Goal: Information Seeking & Learning: Compare options

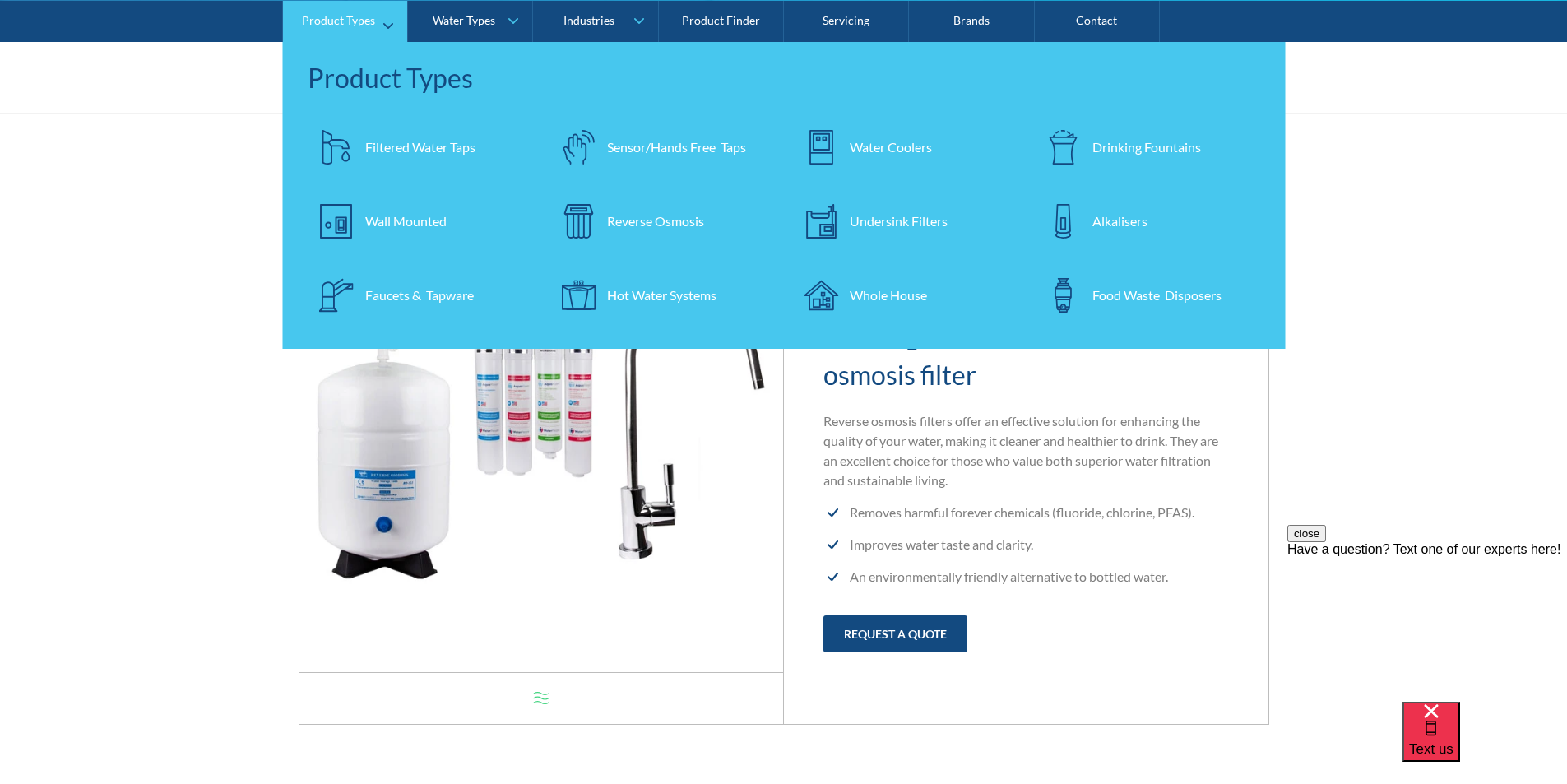
click at [384, 144] on div "Filtered Water Taps" at bounding box center [420, 146] width 110 height 20
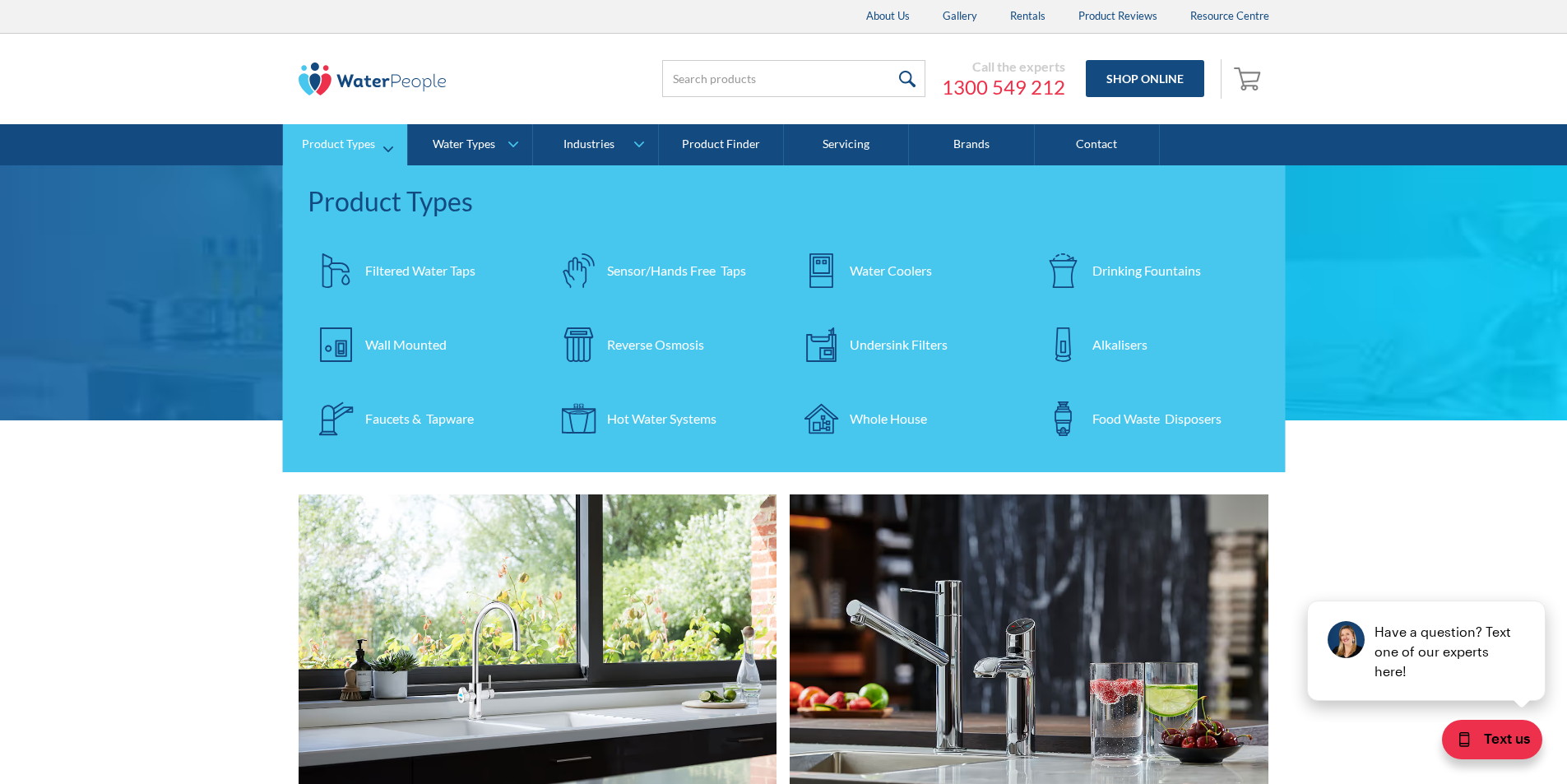
click at [384, 266] on div "Filtered Water Taps" at bounding box center [420, 270] width 110 height 20
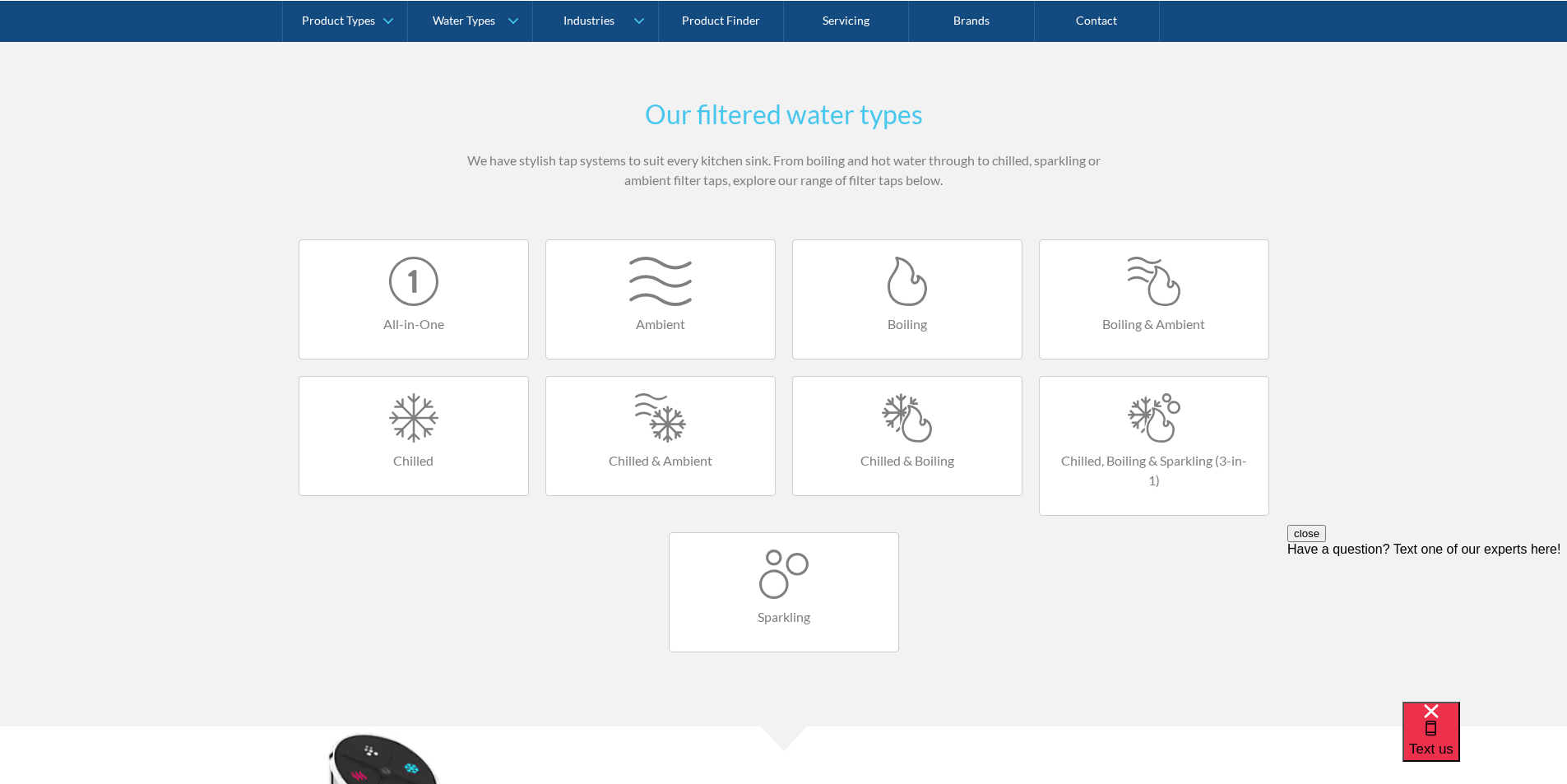
click at [902, 311] on link "Boiling" at bounding box center [907, 299] width 231 height 120
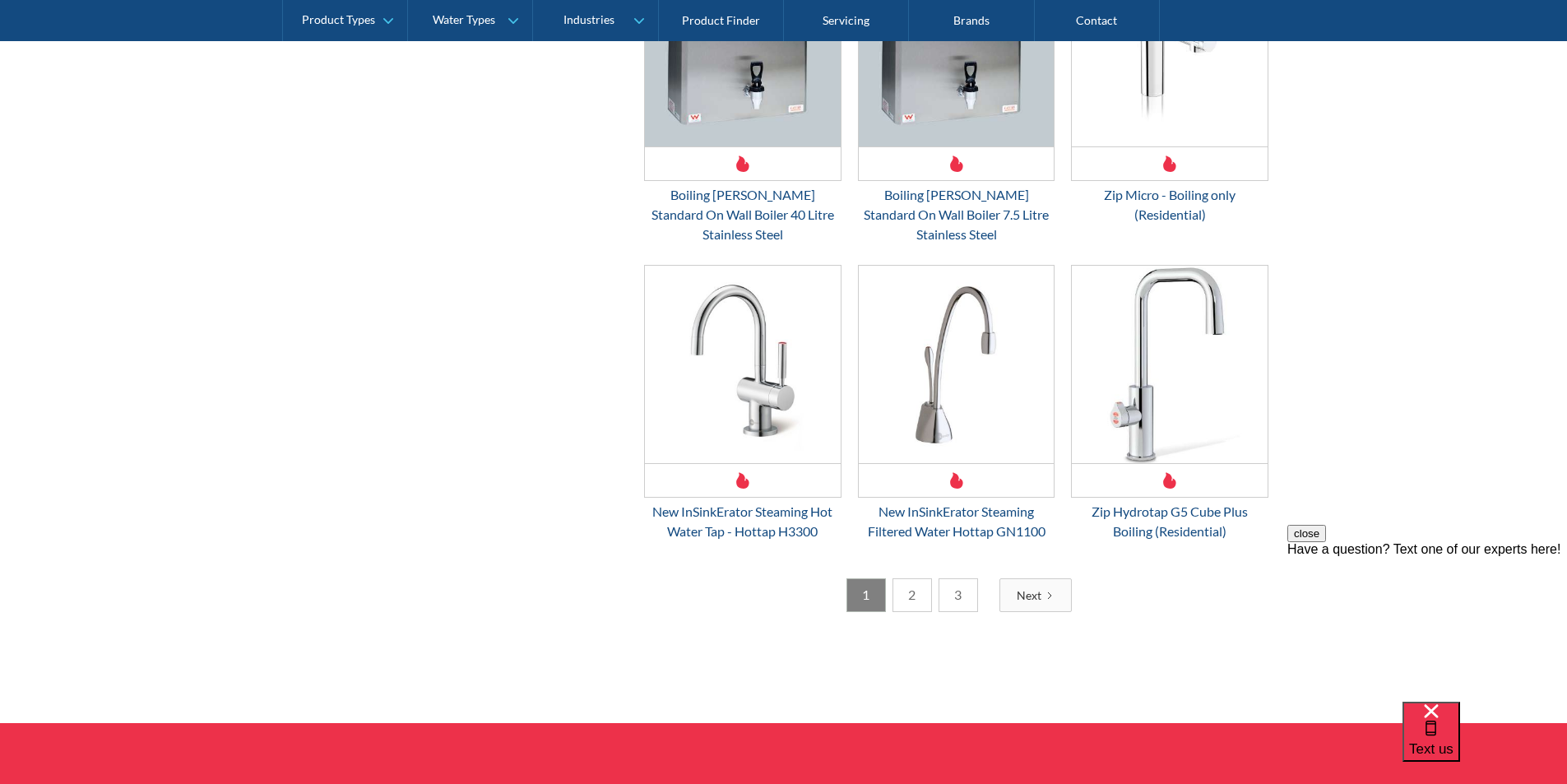
scroll to position [2467, 0]
click at [919, 577] on link "2" at bounding box center [913, 594] width 40 height 34
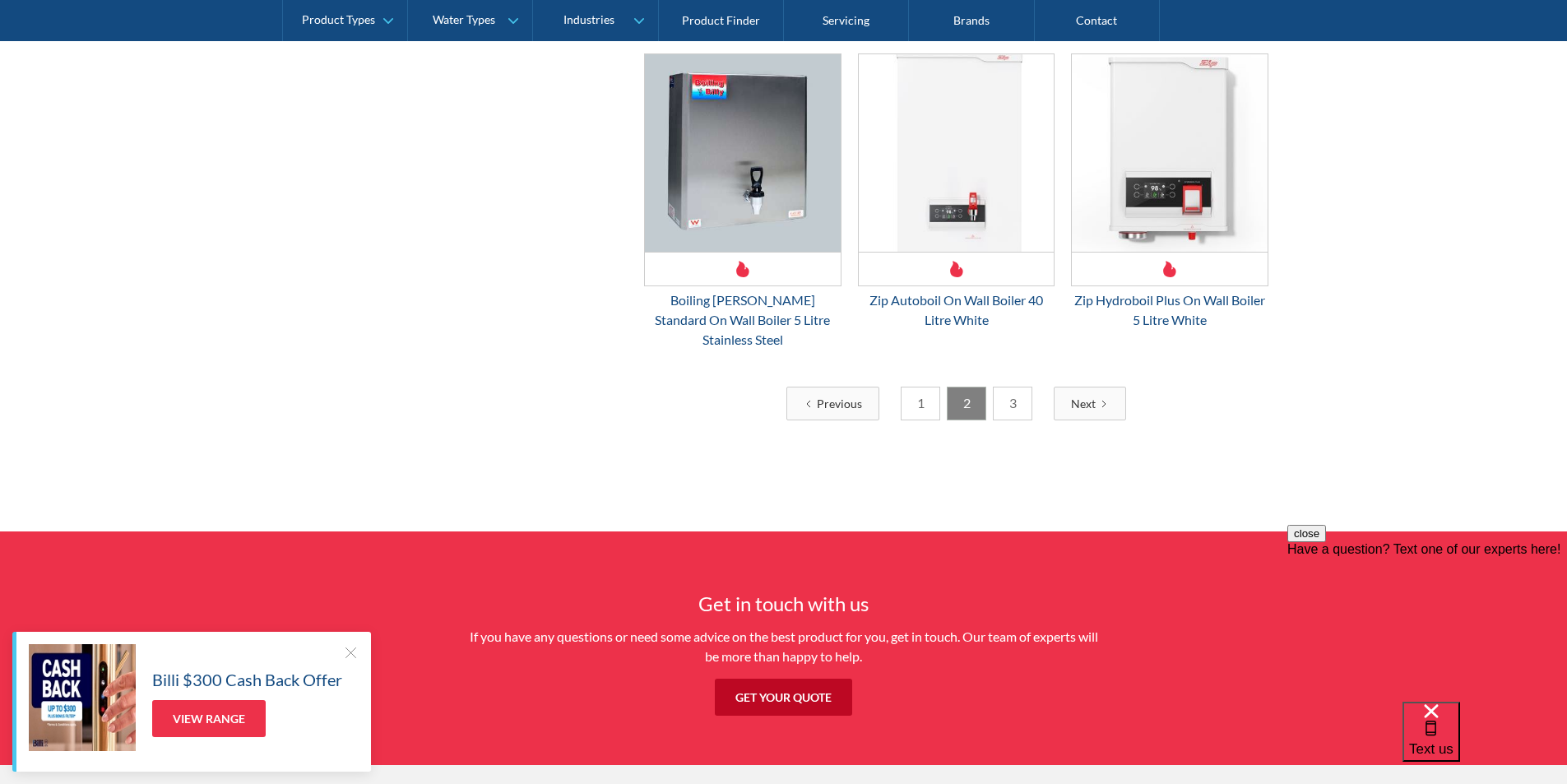
scroll to position [2520, 0]
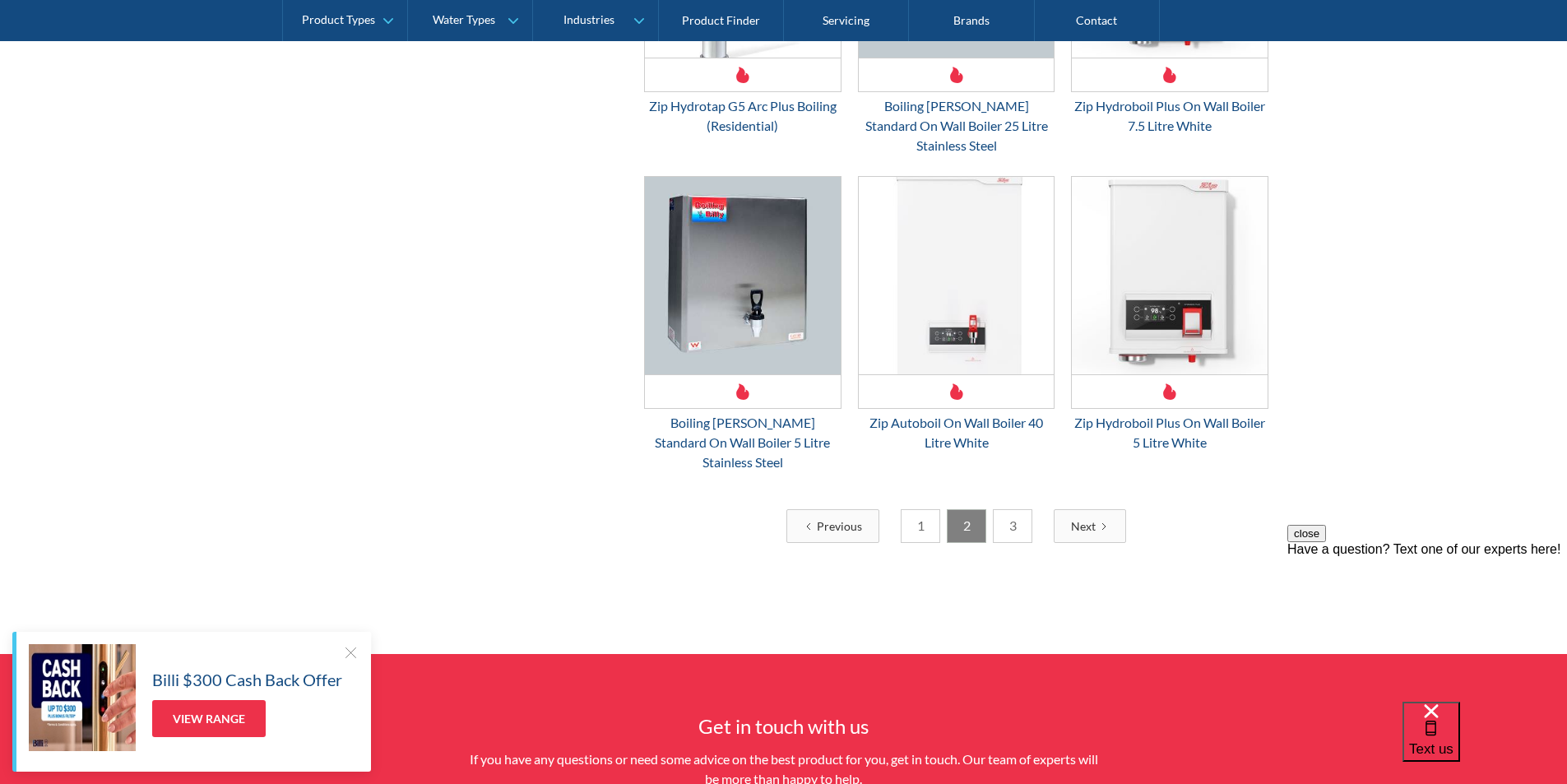
click at [1013, 509] on link "3" at bounding box center [1013, 526] width 40 height 34
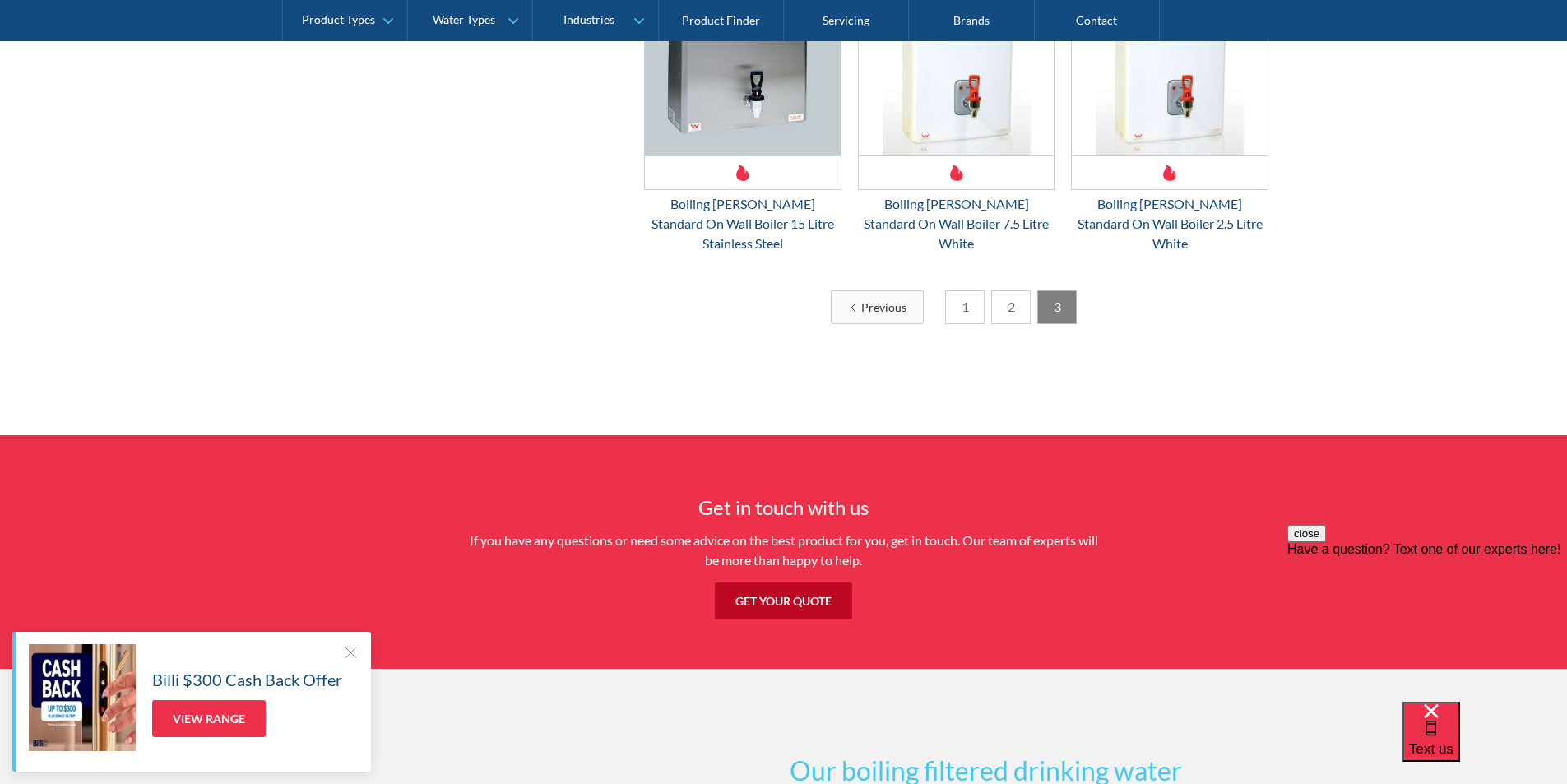
scroll to position [876, 0]
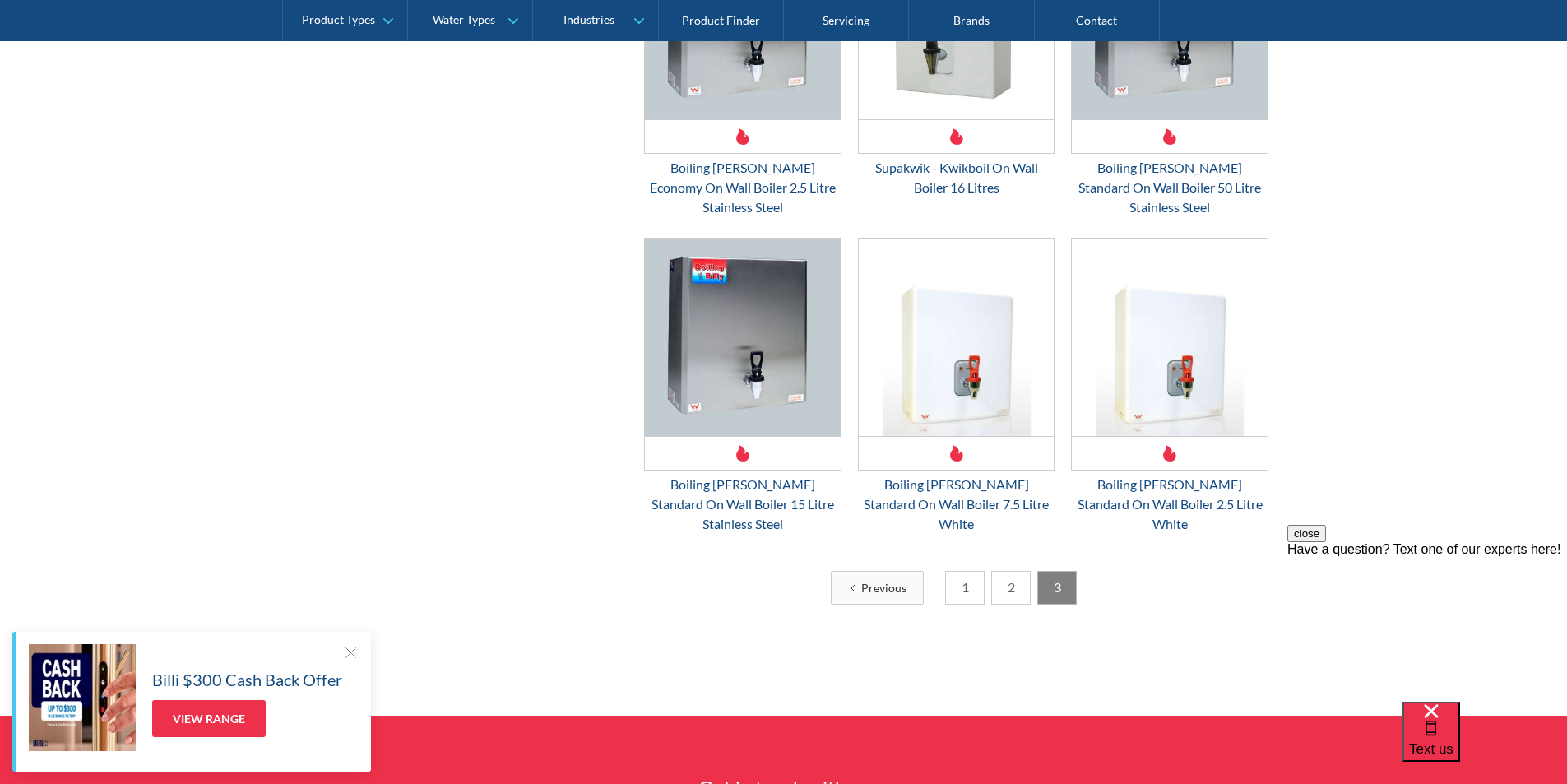
click at [1002, 570] on link "2" at bounding box center [1011, 587] width 40 height 34
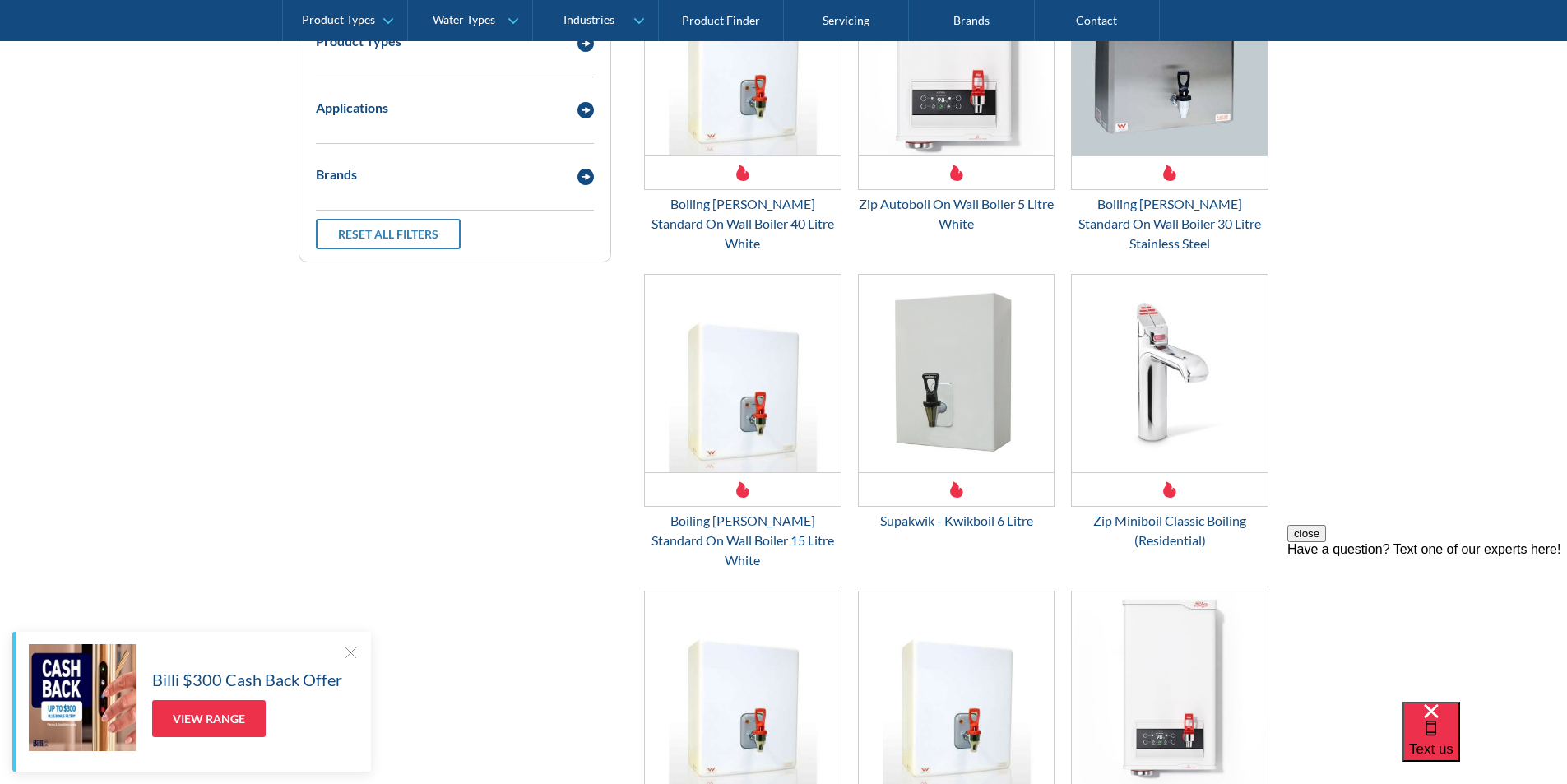
scroll to position [382, 0]
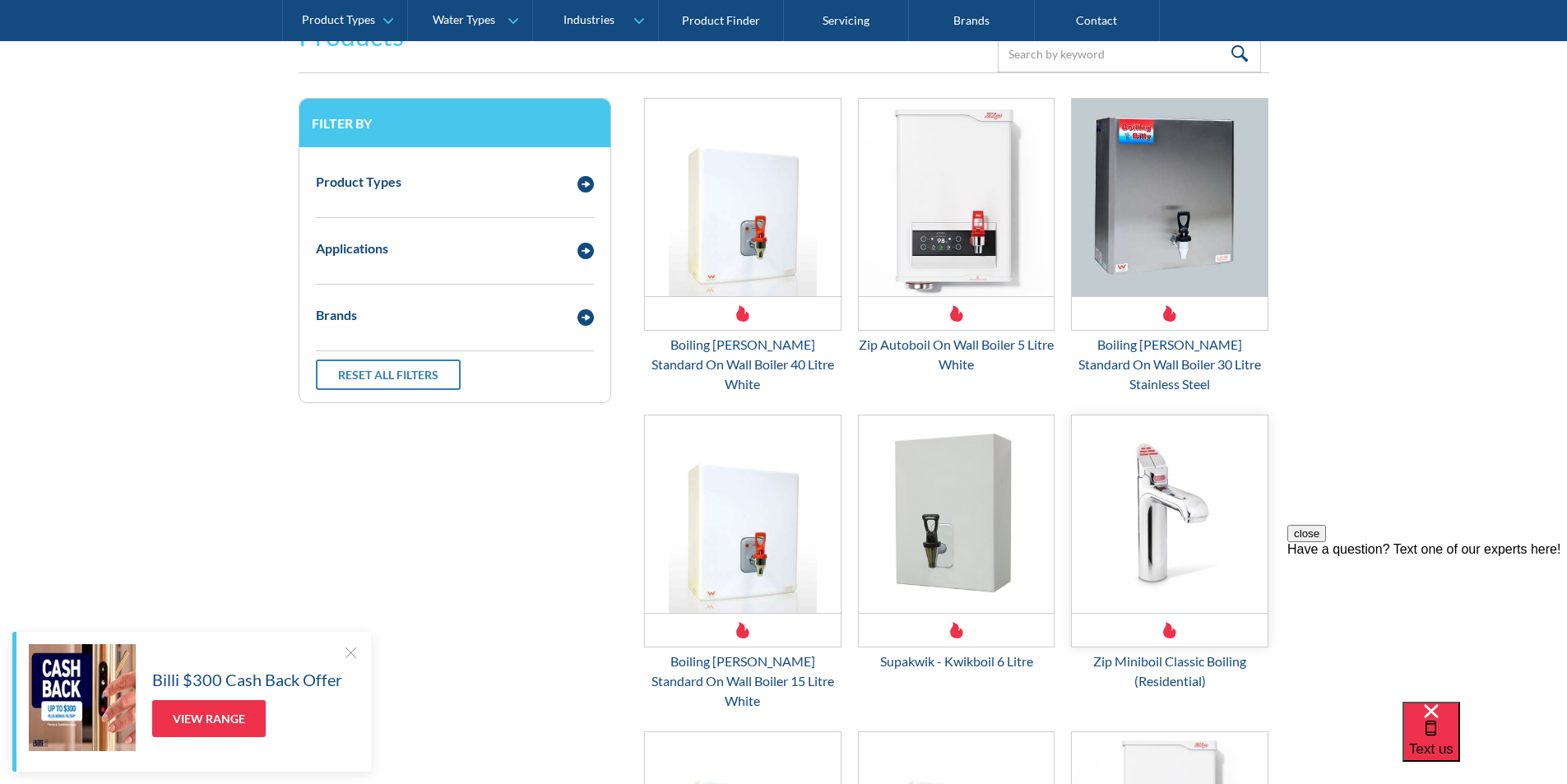
click at [1149, 508] on img "Email Form 3" at bounding box center [1170, 514] width 196 height 198
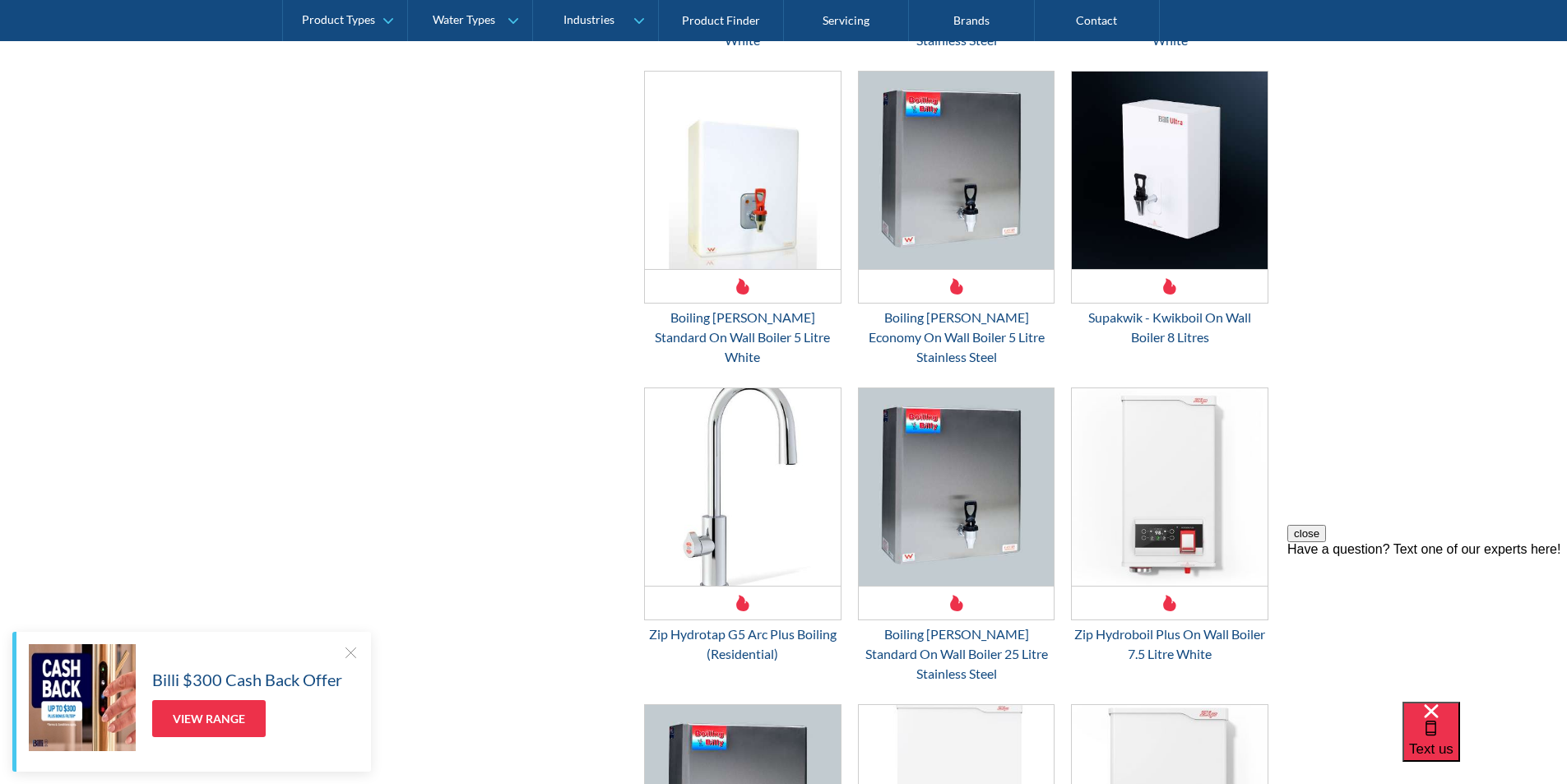
scroll to position [2220, 0]
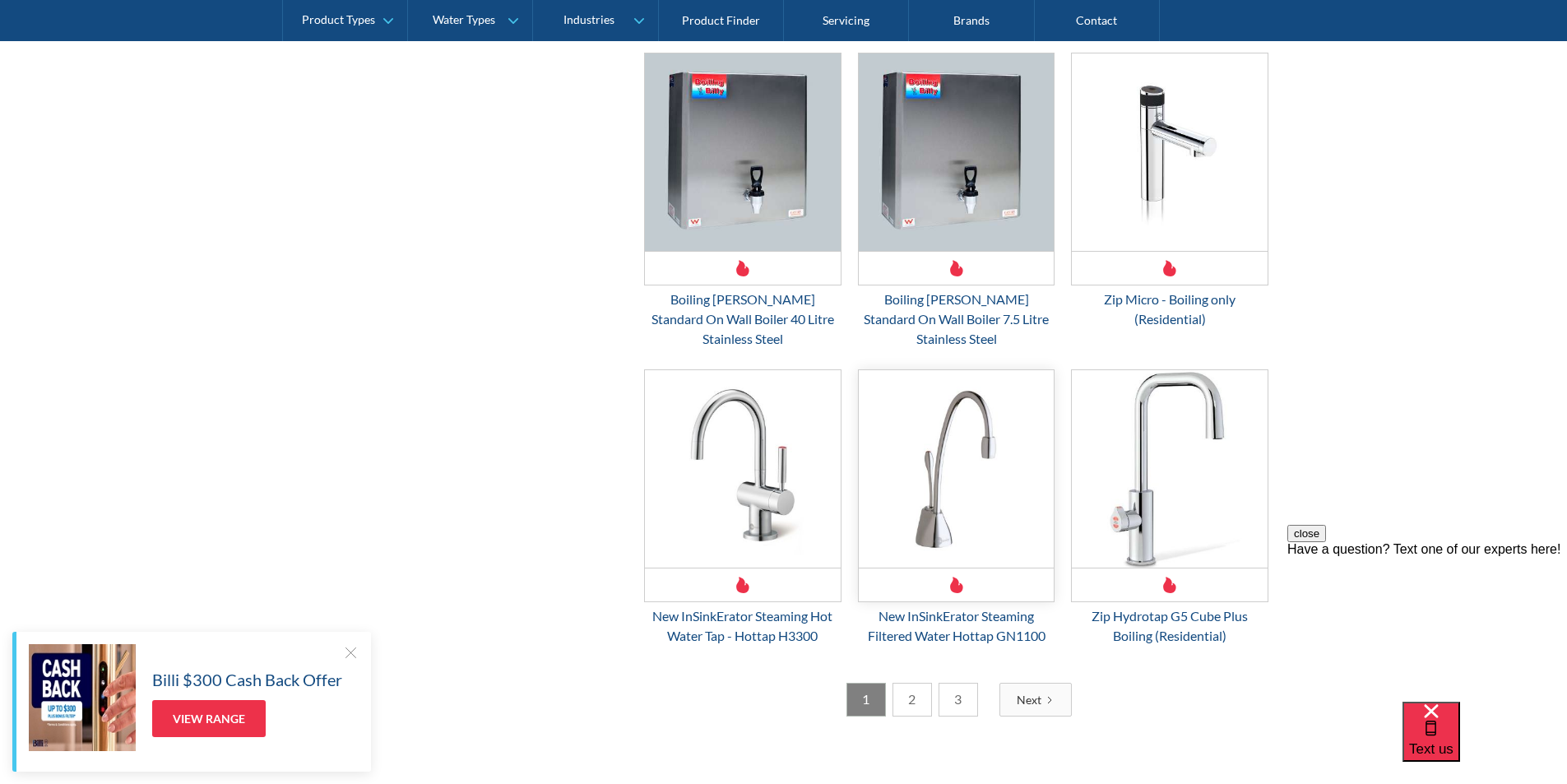
scroll to position [2602, 0]
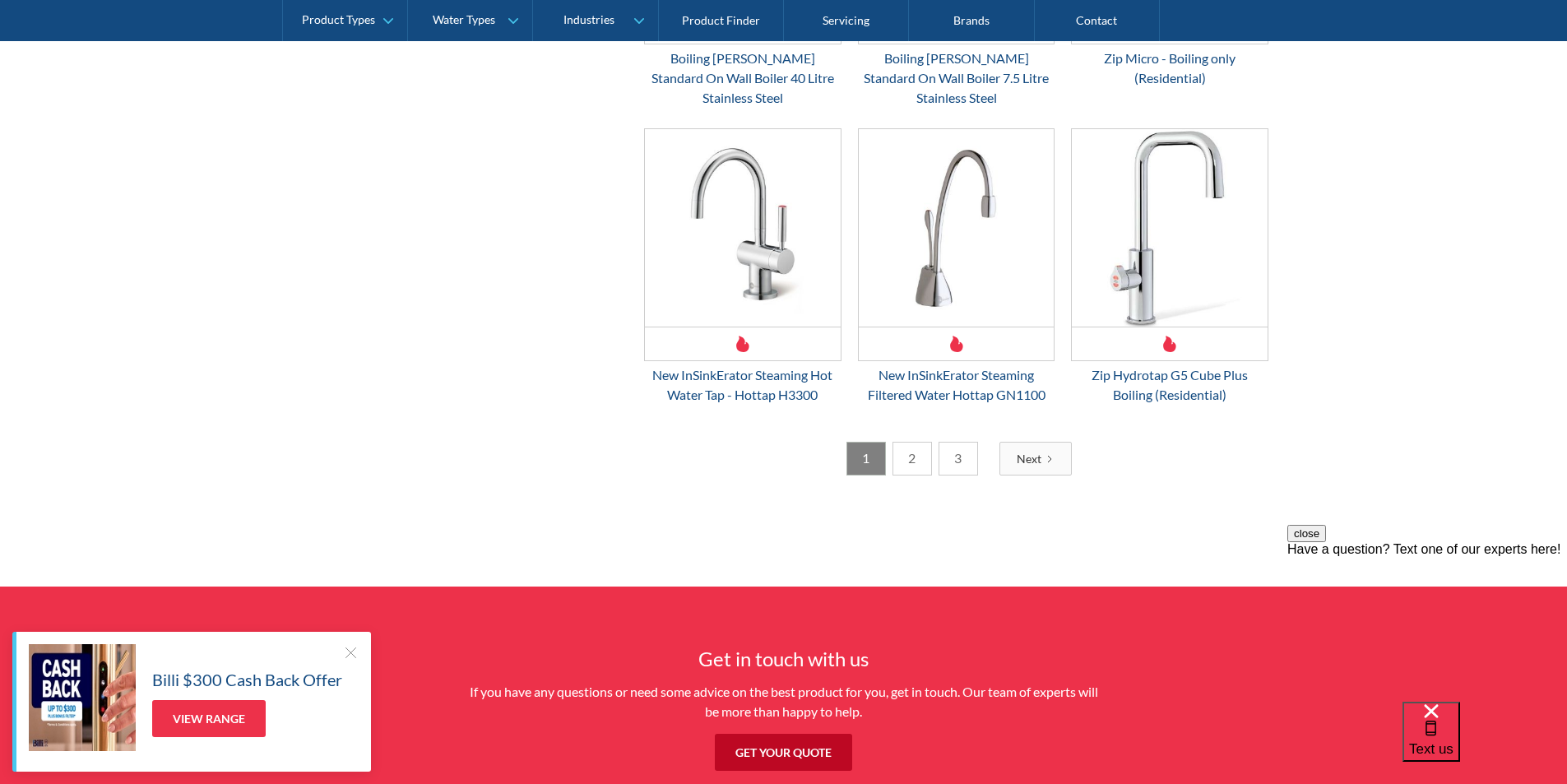
click at [909, 441] on link "2" at bounding box center [913, 458] width 40 height 34
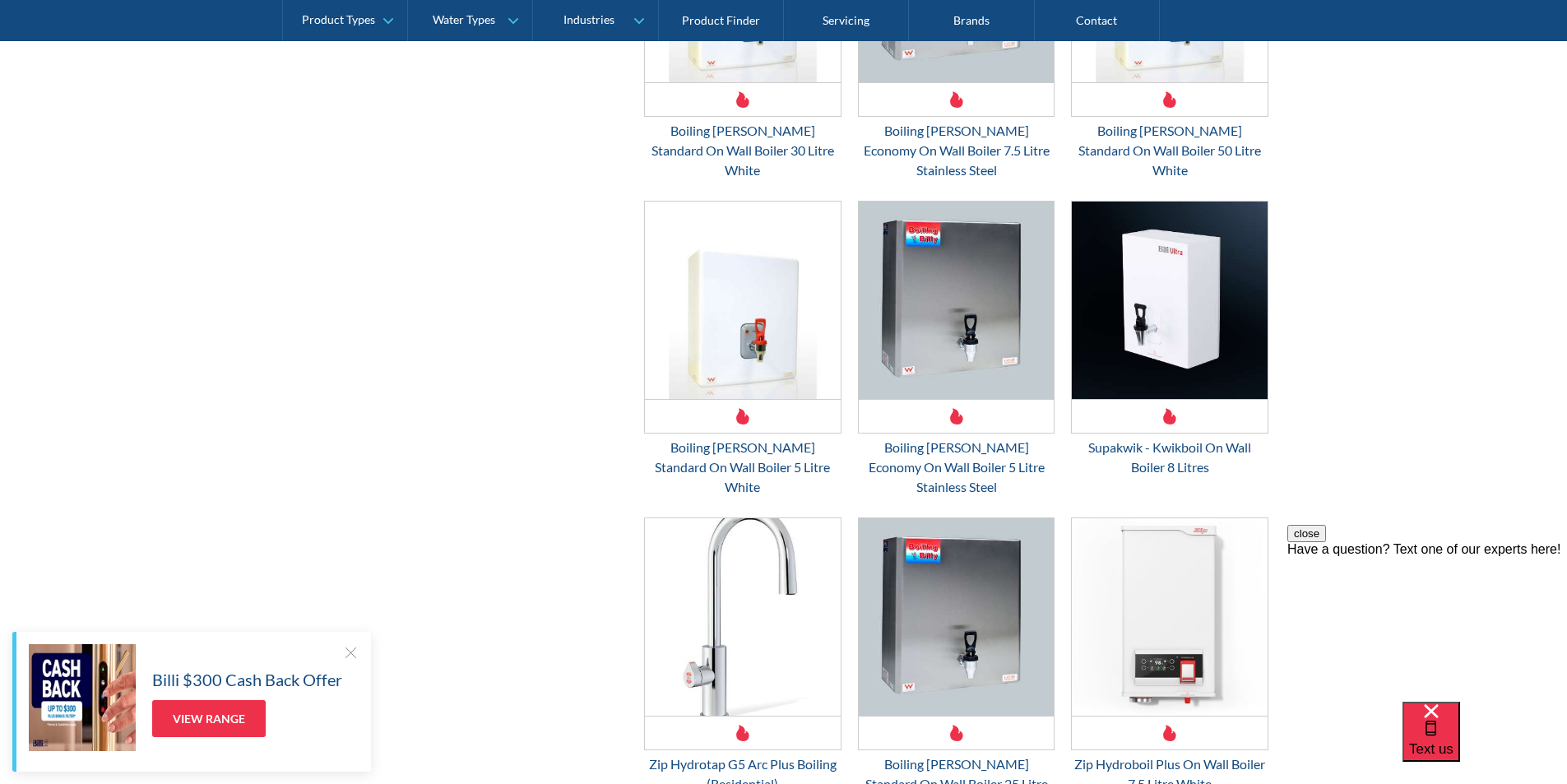
scroll to position [1123, 0]
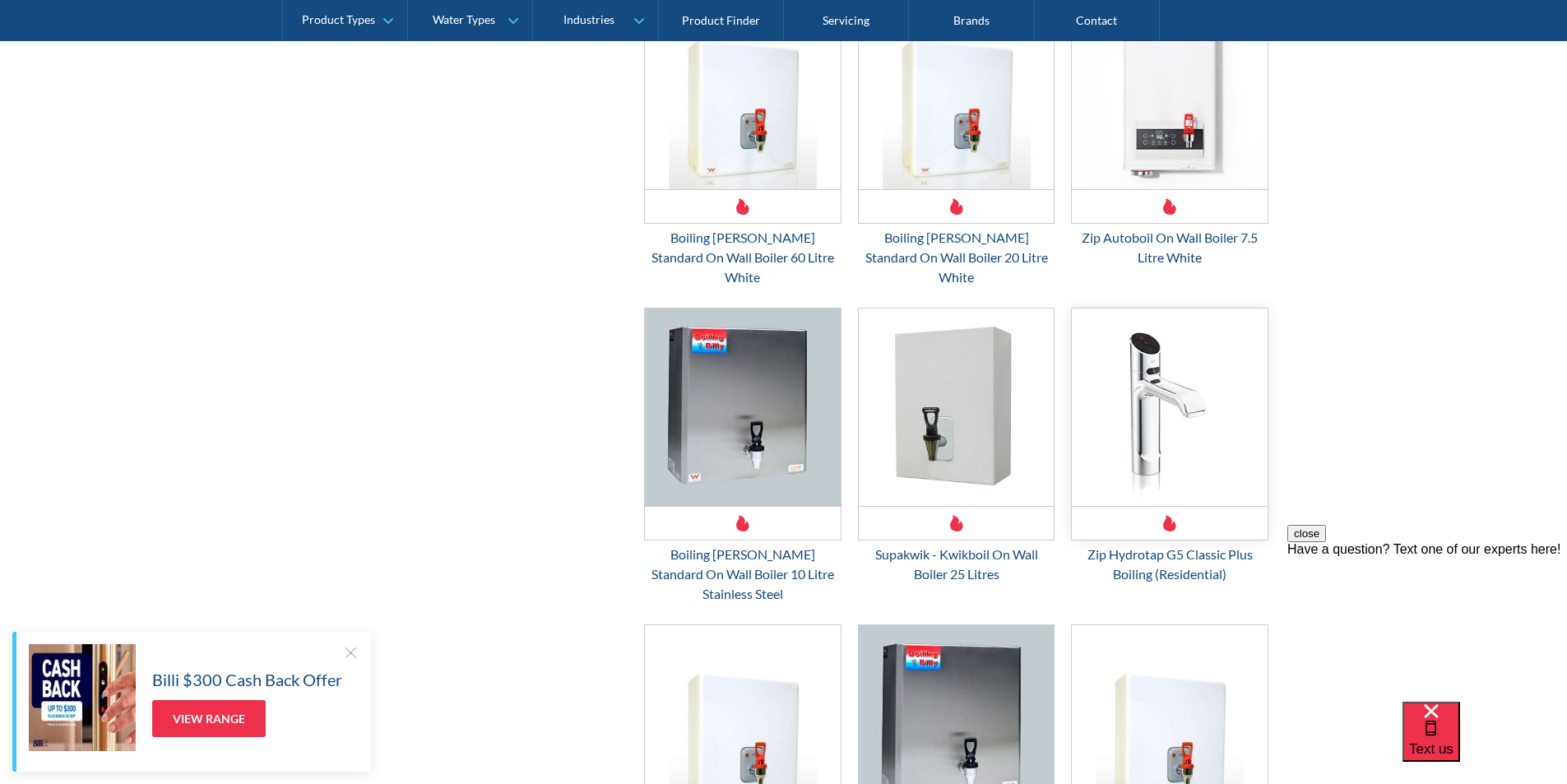
click at [1155, 361] on img "Email Form 3" at bounding box center [1170, 408] width 196 height 198
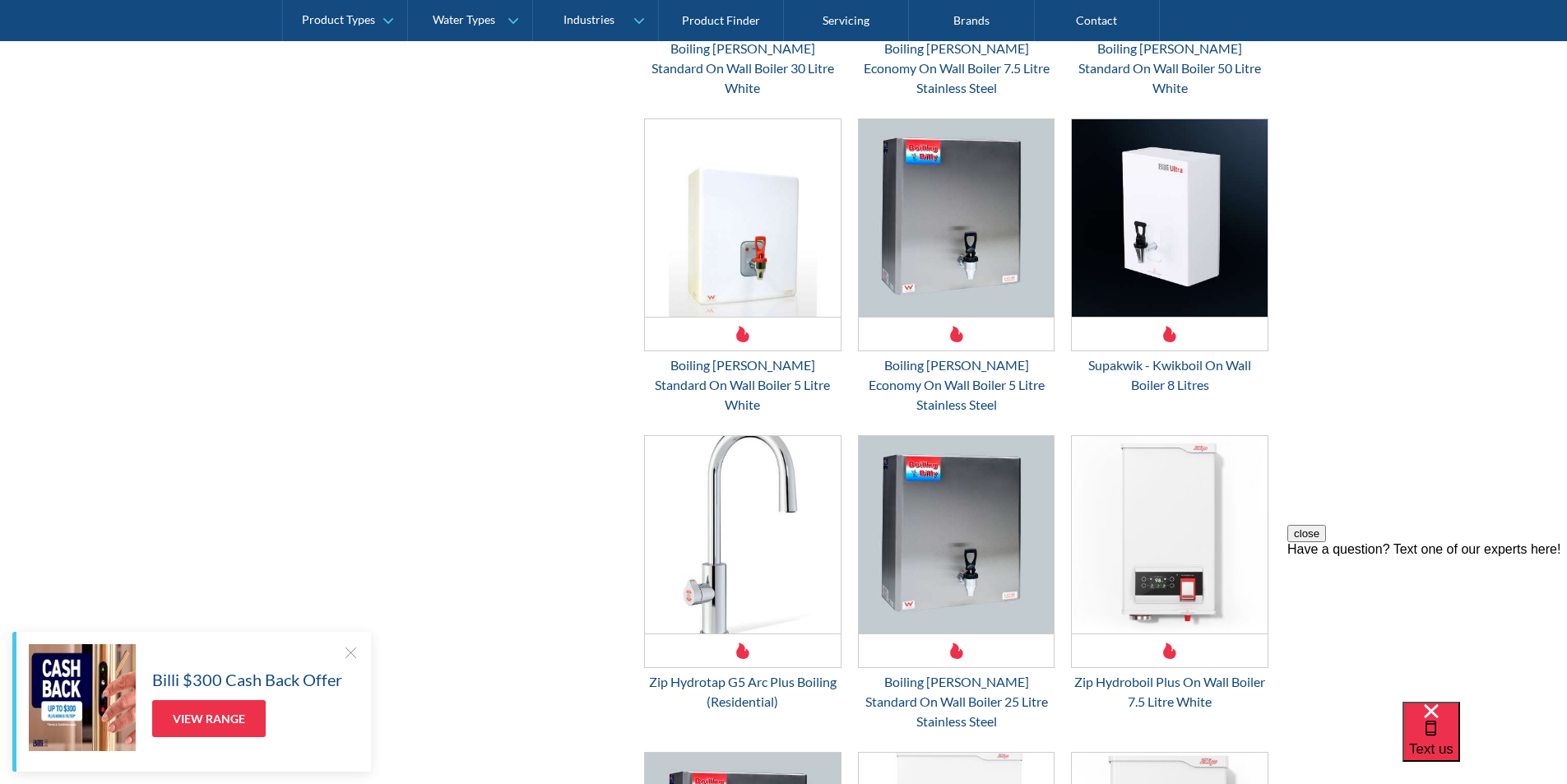
scroll to position [2356, 0]
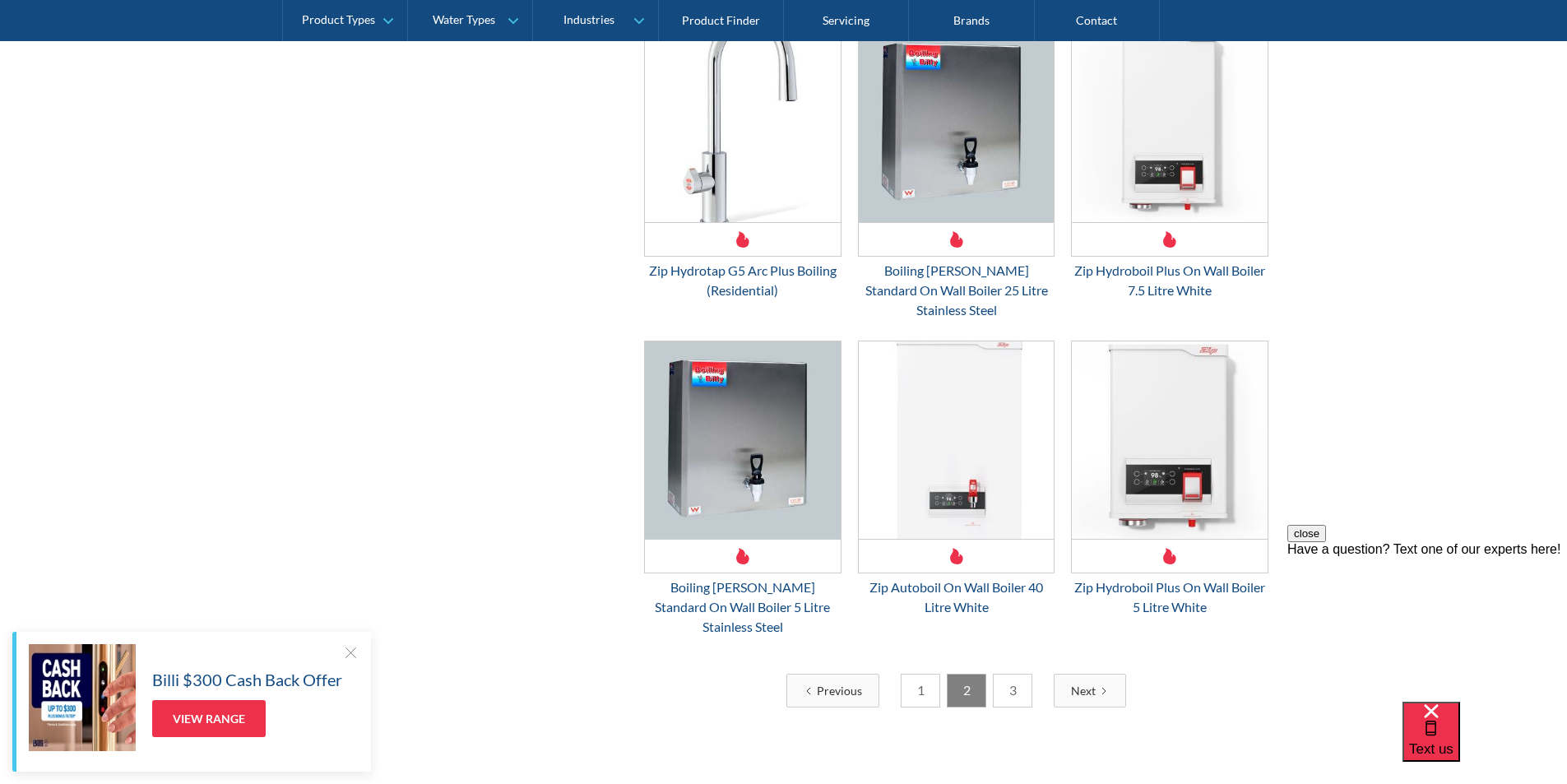
click at [929, 674] on link "1" at bounding box center [921, 691] width 40 height 34
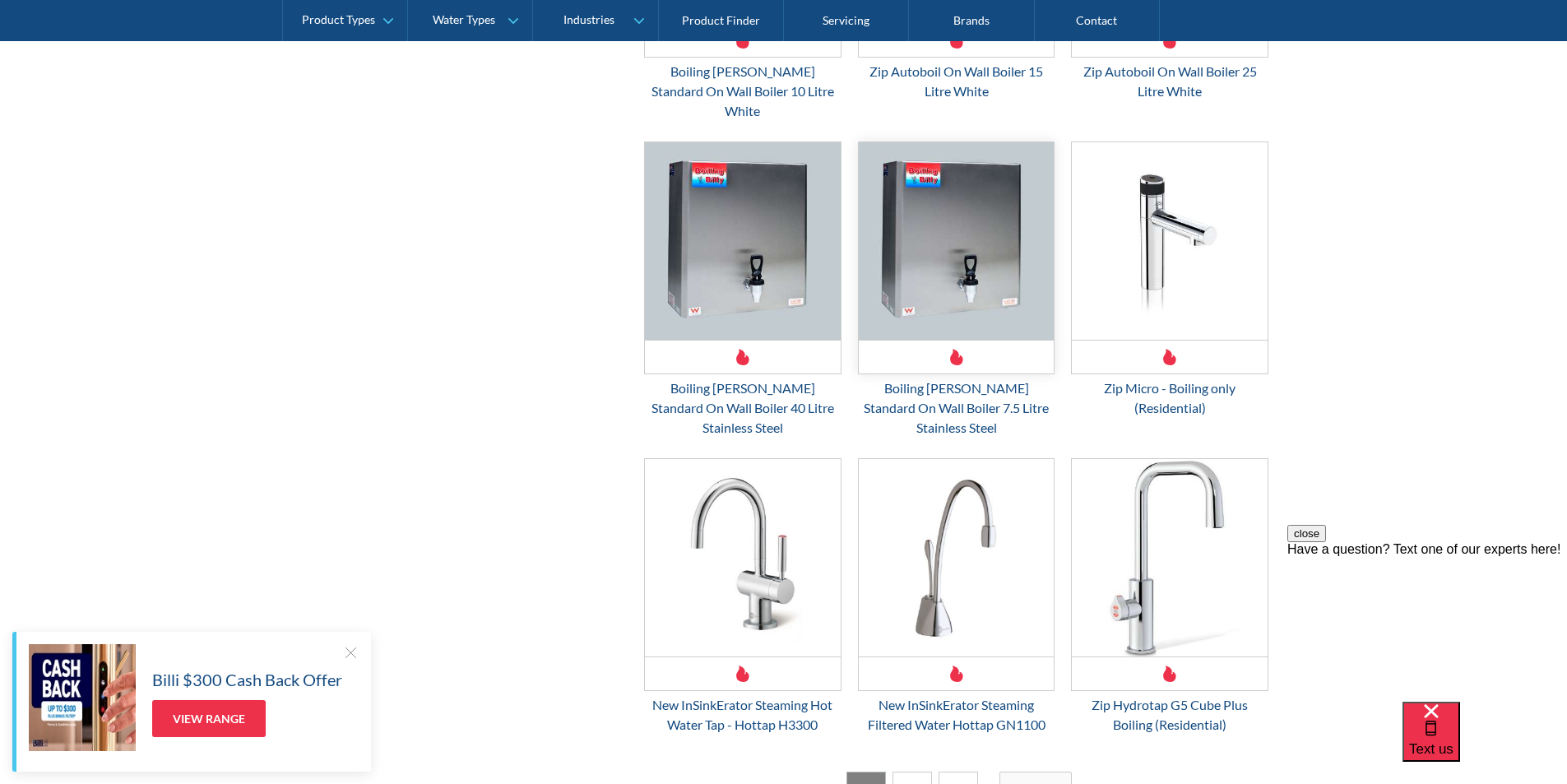
scroll to position [2274, 0]
click at [916, 771] on link "2" at bounding box center [913, 788] width 40 height 34
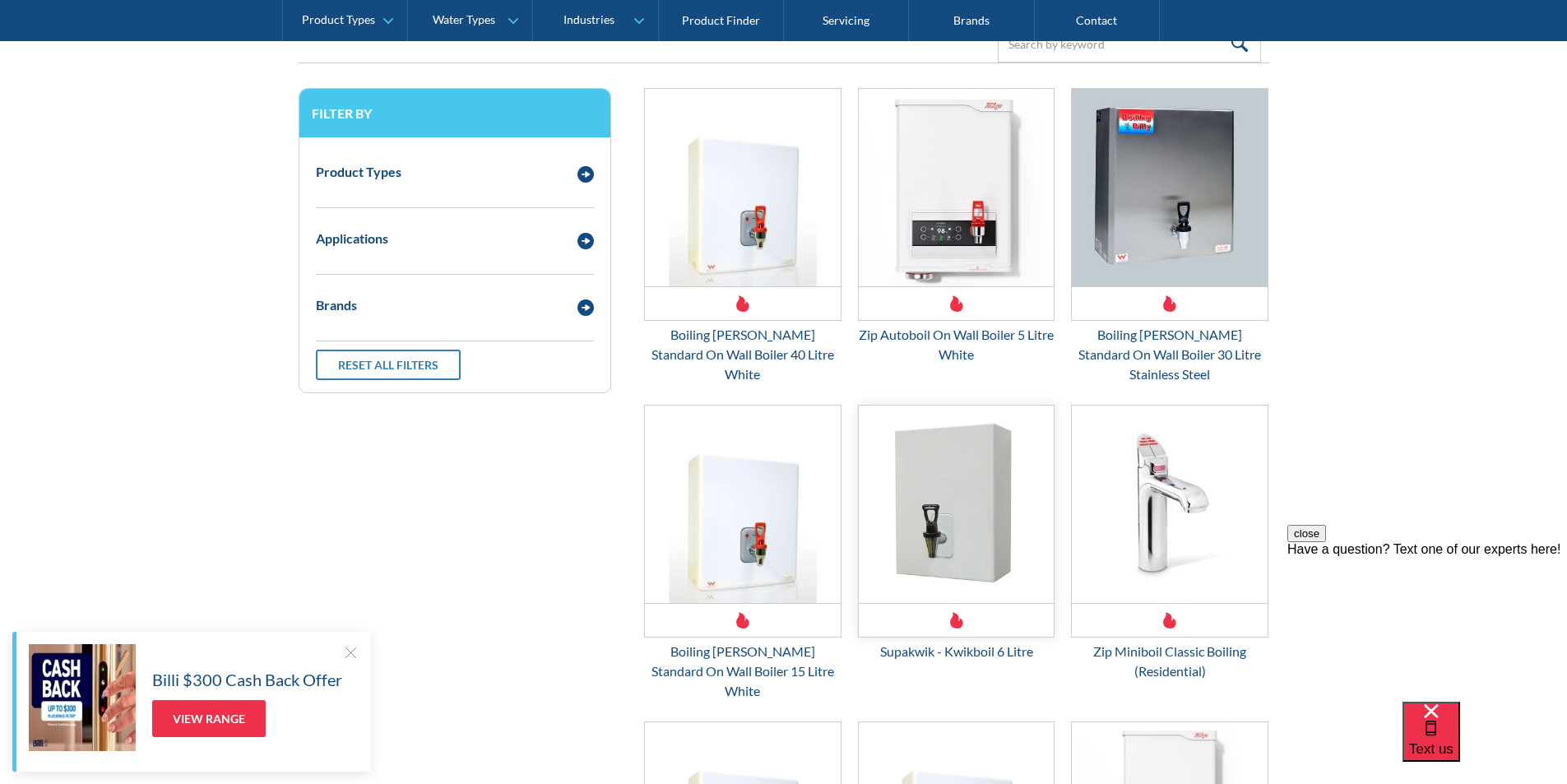
scroll to position [382, 0]
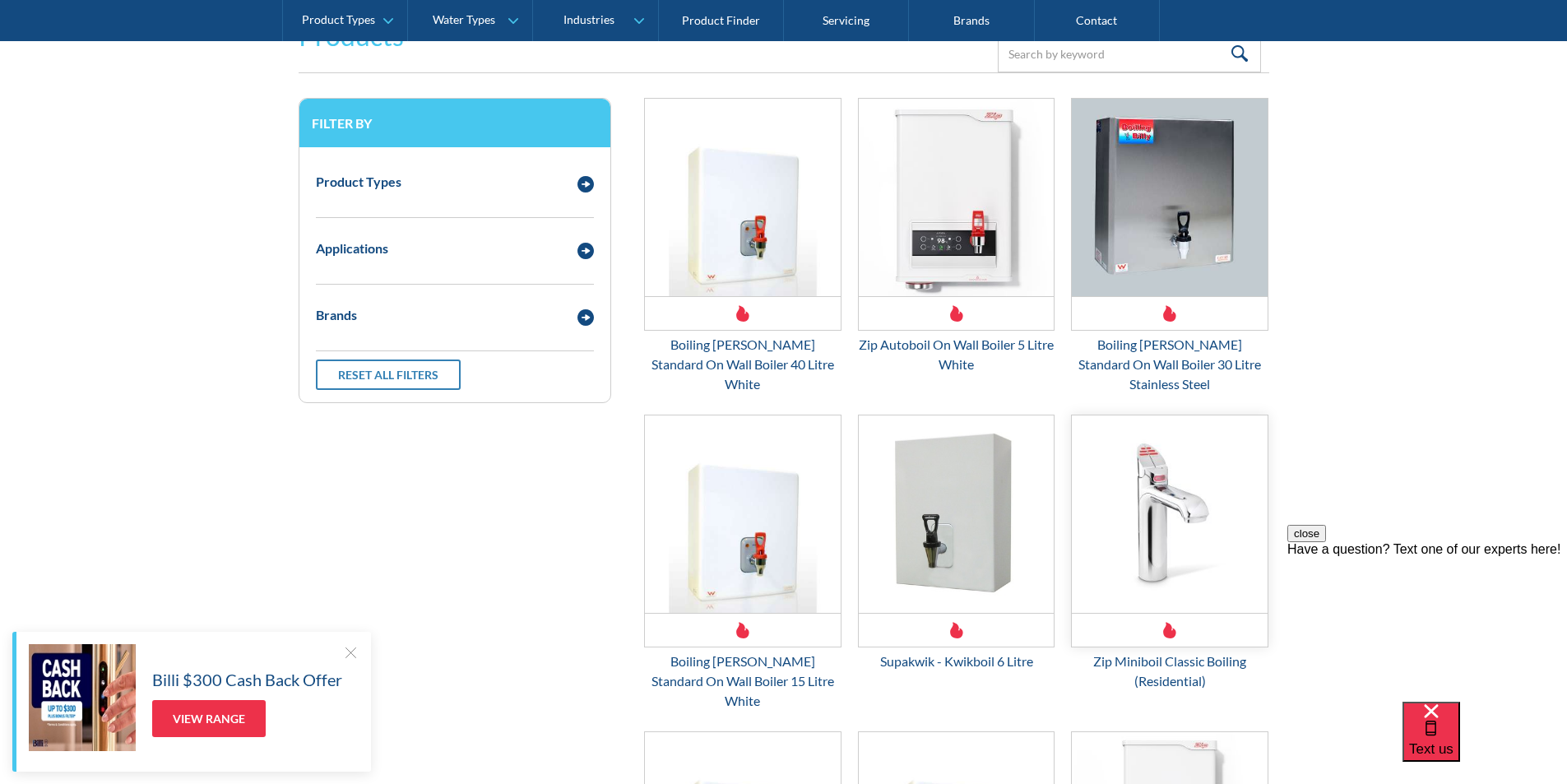
click at [1146, 520] on img "Email Form 3" at bounding box center [1170, 514] width 196 height 198
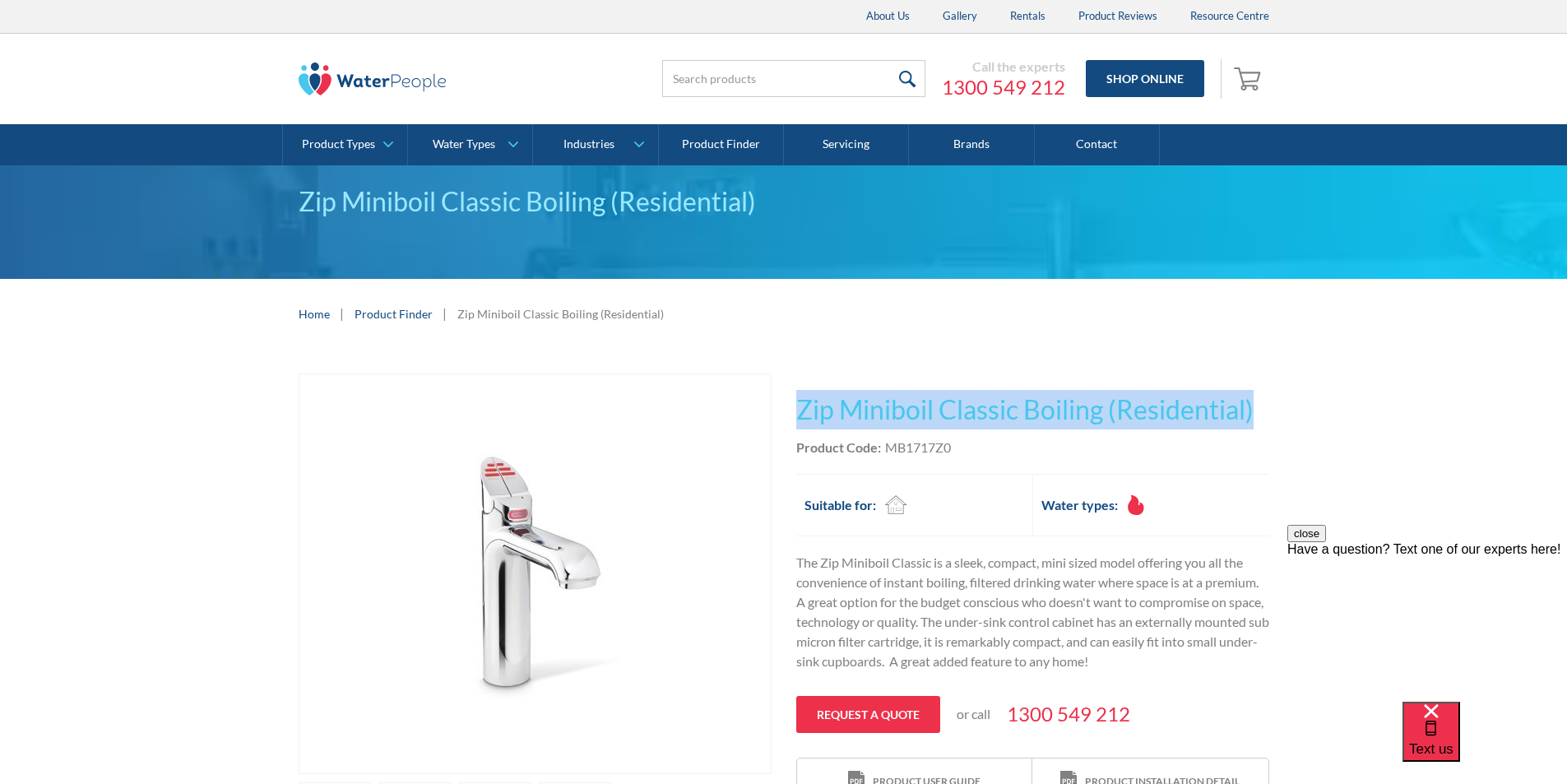
drag, startPoint x: 1262, startPoint y: 408, endPoint x: 800, endPoint y: 385, distance: 462.6
click at [791, 383] on div "Play video Fits Most Brands Best Seller No items found. This tap design is incl…" at bounding box center [784, 611] width 971 height 474
copy h1 "Zip Miniboil Classic Boiling (Residential)"
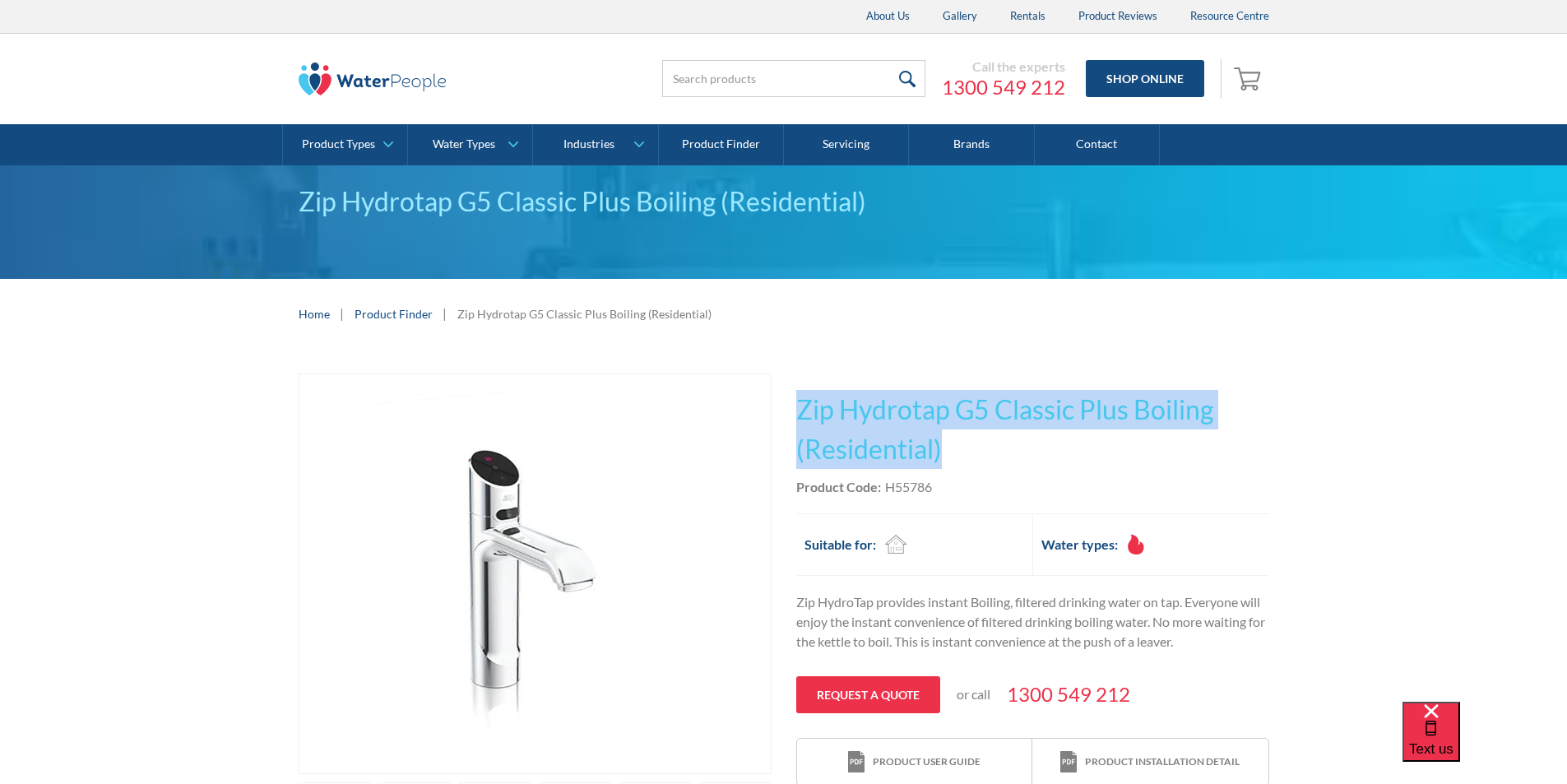
drag, startPoint x: 950, startPoint y: 440, endPoint x: 796, endPoint y: 407, distance: 157.5
click at [792, 404] on div "Play video Fits Most Brands Best Seller No items found. This tap design is incl…" at bounding box center [784, 648] width 971 height 549
copy h1 "Zip Hydrotap G5 Classic Plus Boiling (Residential)"
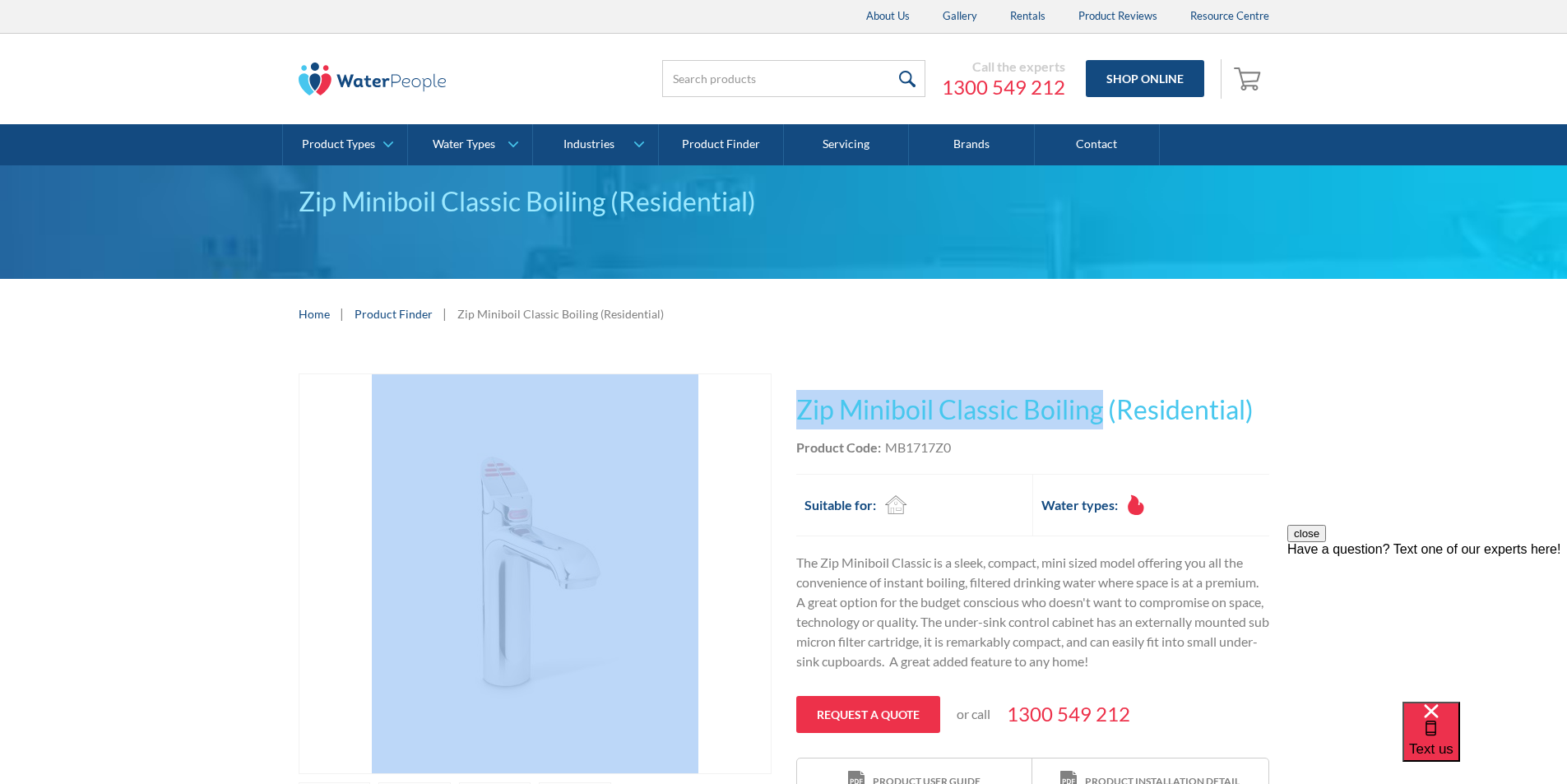
drag, startPoint x: 1103, startPoint y: 413, endPoint x: 773, endPoint y: 388, distance: 330.9
click at [773, 388] on div "Play video Fits Most Brands Best Seller No items found. This tap design is incl…" at bounding box center [784, 611] width 971 height 474
copy div "Fits Most Brands Best Seller No items found. This tap design is included in our…"
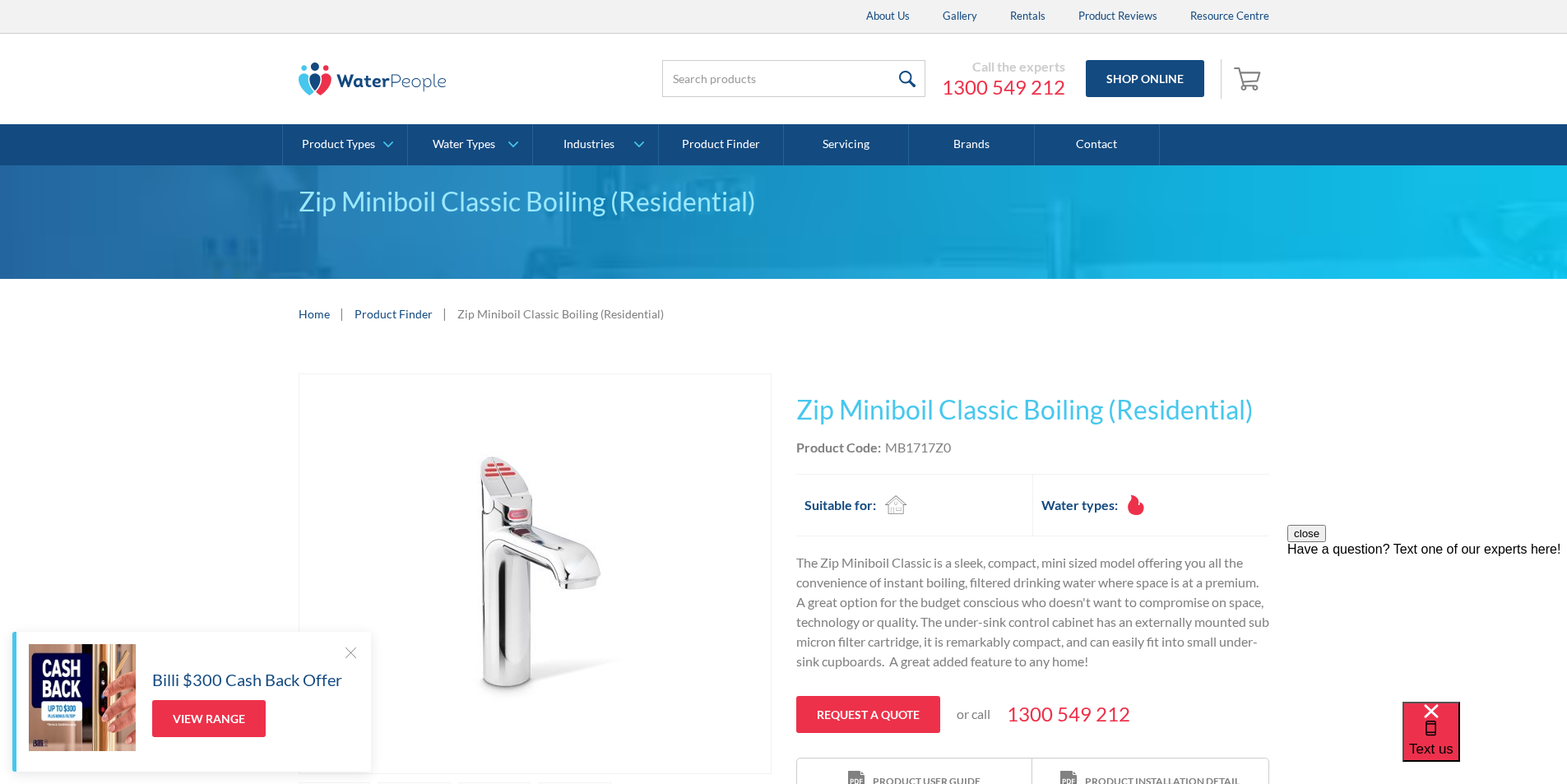
click at [973, 446] on div "Product Code: MB1717Z0" at bounding box center [1033, 447] width 473 height 20
drag, startPoint x: 960, startPoint y: 444, endPoint x: 890, endPoint y: 452, distance: 70.5
click at [890, 452] on div "Product Code: MB1717Z0" at bounding box center [1033, 447] width 473 height 20
copy div "MB1717Z0"
